Goal: Transaction & Acquisition: Purchase product/service

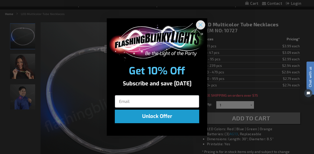
click at [202, 28] on circle "Close dialog" at bounding box center [200, 25] width 8 height 8
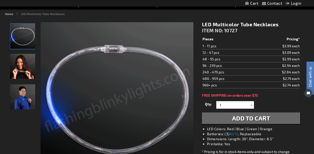
click at [205, 28] on span "ITEM NO:" at bounding box center [212, 31] width 21 height 6
copy h1 "LED Multicolor Tube Necklaces"
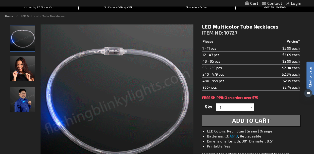
click at [22, 77] on img "Female displaying Multicolor LED Tube Necklace" at bounding box center [22, 68] width 25 height 25
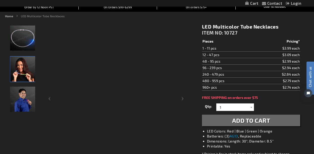
click at [22, 77] on img "Female displaying Multicolor LED Tube Necklace" at bounding box center [22, 69] width 25 height 25
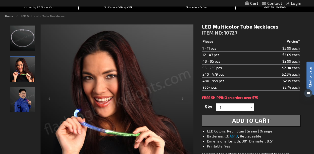
click at [23, 94] on img "Male displaying Multicolor LED Tube Necklace" at bounding box center [22, 99] width 25 height 25
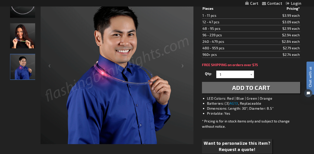
scroll to position [82, 0]
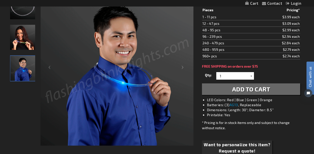
click at [252, 76] on div at bounding box center [251, 76] width 5 height 8
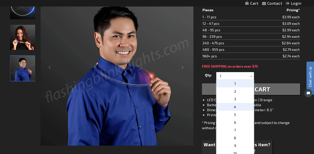
click at [244, 104] on p "4" at bounding box center [235, 107] width 38 height 8
type input "4"
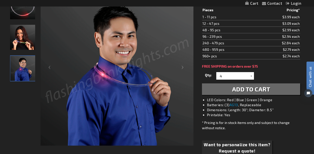
click at [220, 89] on button "Add to Cart" at bounding box center [251, 90] width 98 height 12
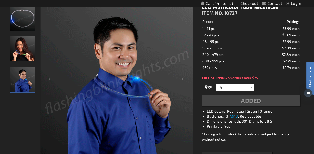
scroll to position [93, 0]
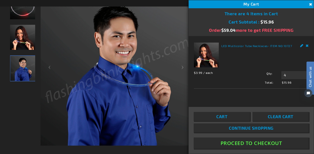
click at [310, 4] on button "Close" at bounding box center [310, 5] width 6 height 6
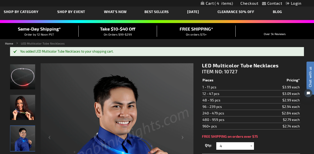
scroll to position [25, 0]
